Goal: Information Seeking & Learning: Check status

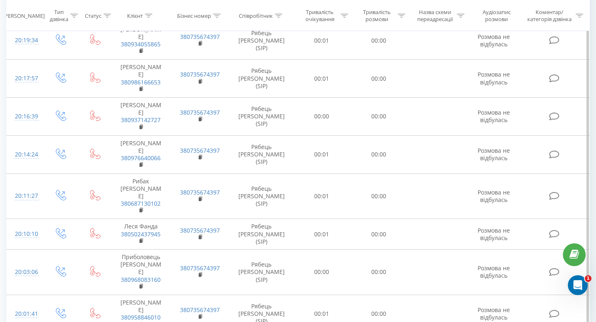
scroll to position [790, 0]
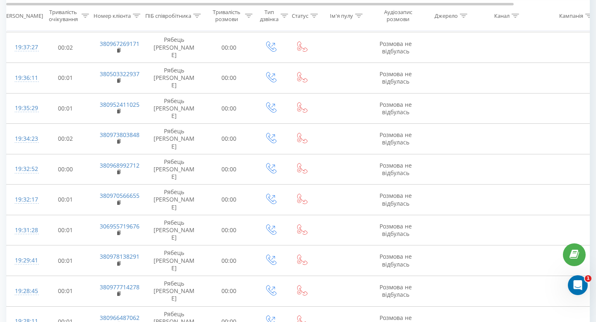
scroll to position [435, 0]
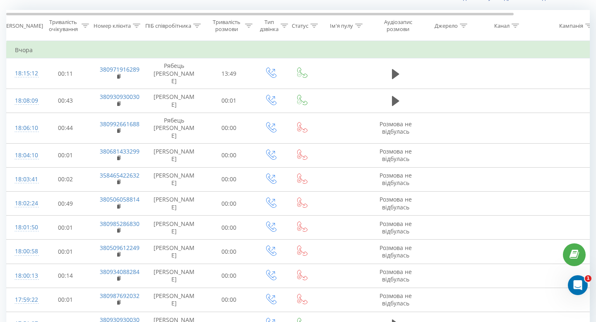
scroll to position [66, 0]
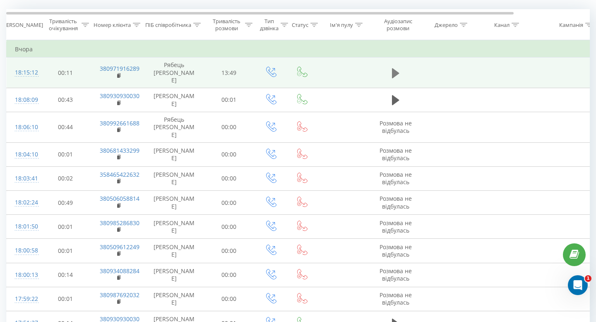
click at [400, 74] on button at bounding box center [395, 73] width 12 height 12
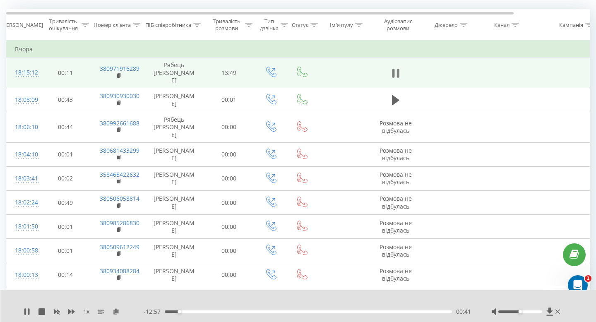
click at [394, 68] on icon at bounding box center [395, 73] width 7 height 12
click at [25, 311] on icon at bounding box center [26, 311] width 5 height 7
click at [532, 311] on div at bounding box center [519, 311] width 43 height 2
click at [88, 310] on span "1 x" at bounding box center [86, 311] width 6 height 8
click at [86, 312] on span "1 x" at bounding box center [86, 311] width 6 height 8
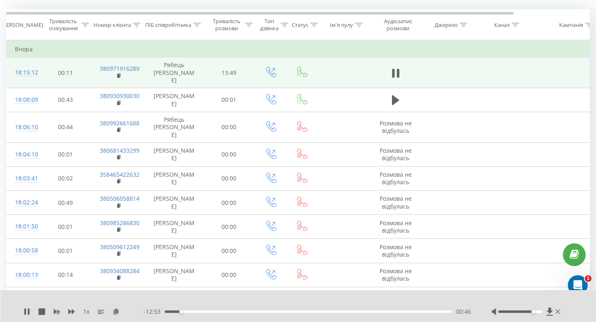
click at [86, 312] on span "1 x" at bounding box center [86, 311] width 6 height 8
click at [102, 313] on icon at bounding box center [101, 311] width 7 height 7
click at [87, 309] on span "1 x" at bounding box center [86, 311] width 6 height 8
click at [397, 69] on icon at bounding box center [397, 73] width 2 height 9
